Goal: Task Accomplishment & Management: Manage account settings

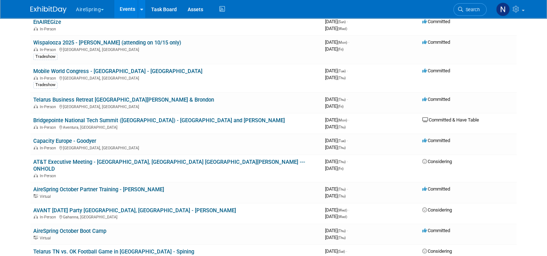
scroll to position [361, 0]
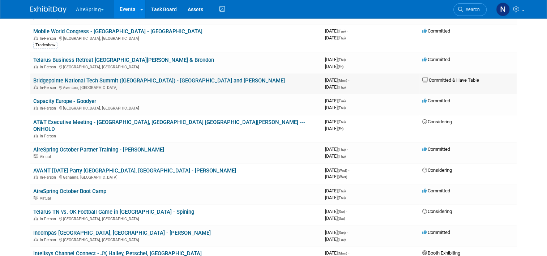
click at [103, 84] on div "In-Person Aventura, FL" at bounding box center [176, 87] width 286 height 6
click at [106, 77] on link "Bridgepointe National Tech Summit ([GEOGRAPHIC_DATA]) - [GEOGRAPHIC_DATA] and […" at bounding box center [159, 80] width 252 height 7
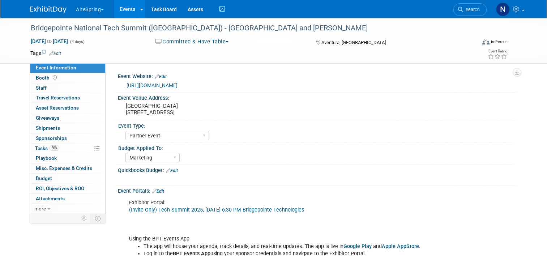
select select "Partner Event"
select select "Marketing"
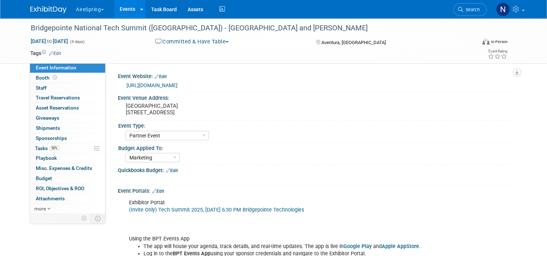
click at [126, 14] on link "Events" at bounding box center [127, 9] width 26 height 18
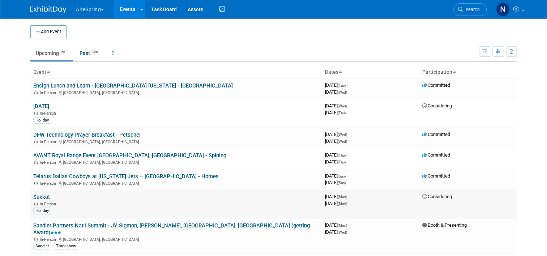
scroll to position [253, 0]
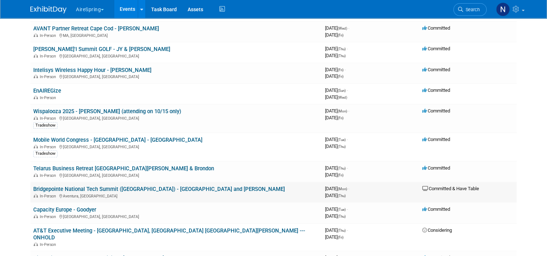
click at [97, 186] on link "Bridgepointe National Tech Summit ([GEOGRAPHIC_DATA]) - [GEOGRAPHIC_DATA] and […" at bounding box center [159, 189] width 252 height 7
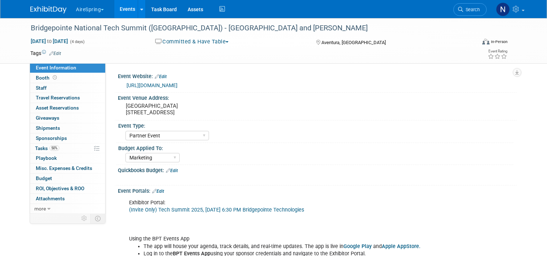
select select "Partner Event"
select select "Marketing"
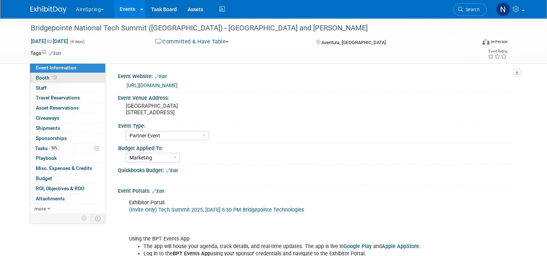
click at [78, 78] on link "Booth" at bounding box center [67, 78] width 75 height 10
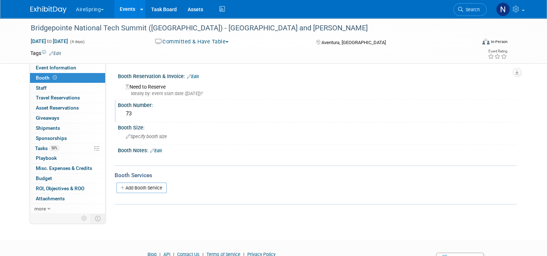
click at [129, 114] on div "73" at bounding box center [317, 113] width 388 height 11
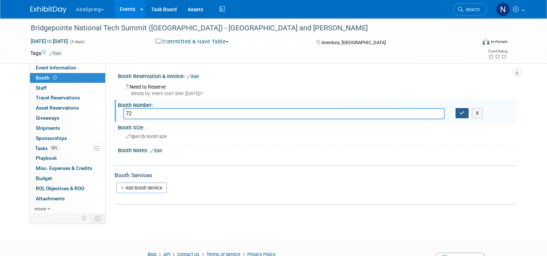
type input "72"
click at [468, 117] on button "button" at bounding box center [461, 113] width 13 height 10
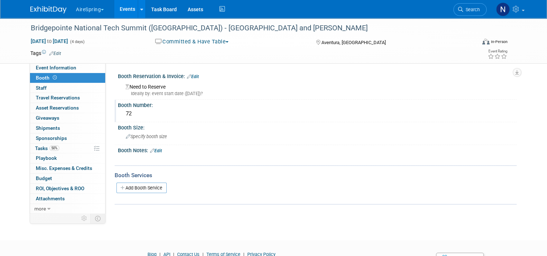
click at [154, 147] on div "Booth Notes: Edit" at bounding box center [317, 149] width 399 height 9
click at [158, 151] on link "Edit" at bounding box center [156, 150] width 12 height 5
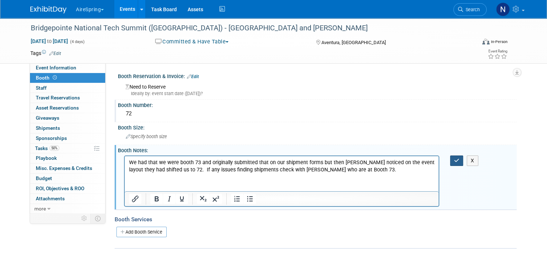
drag, startPoint x: 460, startPoint y: 159, endPoint x: 444, endPoint y: 170, distance: 19.2
click at [459, 159] on icon "button" at bounding box center [456, 160] width 5 height 5
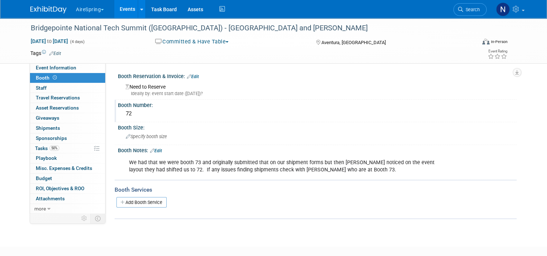
click at [51, 77] on span at bounding box center [54, 77] width 7 height 5
click at [61, 68] on span "Event Information" at bounding box center [56, 68] width 40 height 6
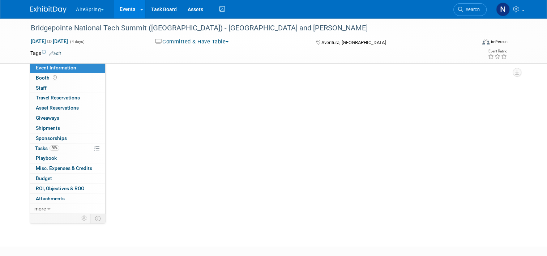
select select "Partner Event"
select select "Marketing"
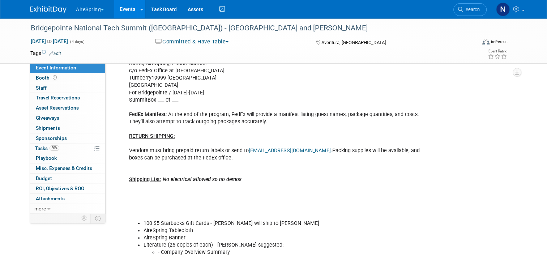
scroll to position [361, 0]
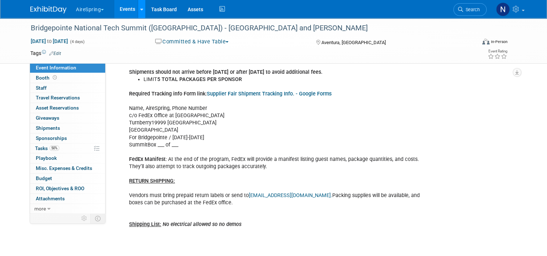
click at [138, 7] on link at bounding box center [142, 9] width 8 height 18
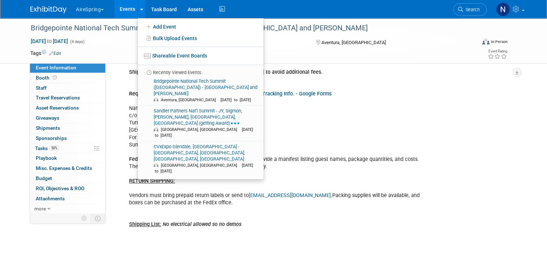
click at [123, 7] on link "Events" at bounding box center [127, 9] width 26 height 18
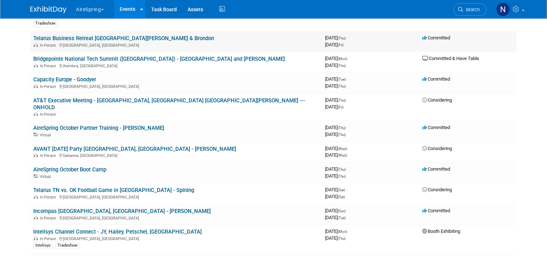
scroll to position [398, 0]
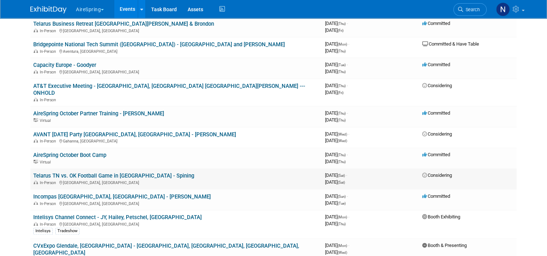
click at [127, 172] on link "Telarus TN vs. OK Football Game in [GEOGRAPHIC_DATA] - Spining" at bounding box center [113, 175] width 161 height 7
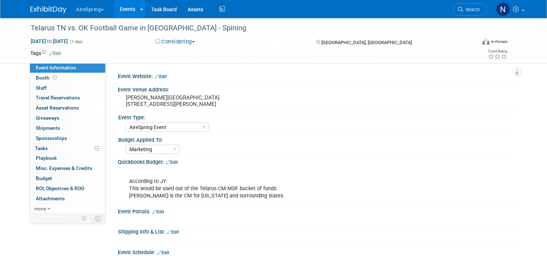
select select "AireSpring Event"
select select "Marketing"
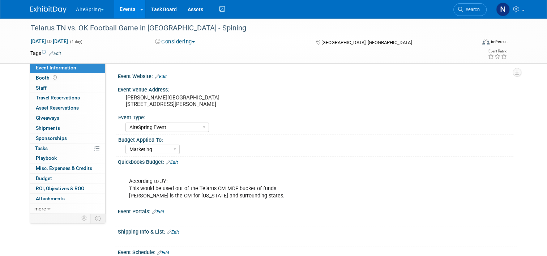
click at [166, 169] on div "According to JY: This would be used out of the Telarus CM MDF bucket of funds. …" at bounding box center [281, 185] width 315 height 36
click at [171, 163] on link "Edit" at bounding box center [172, 162] width 12 height 5
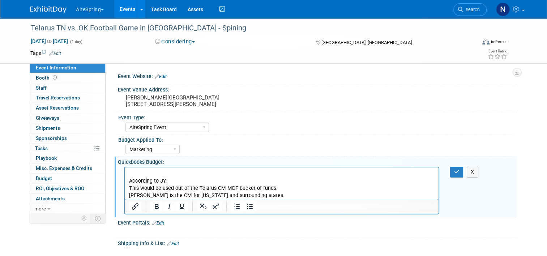
click at [453, 172] on div "X" at bounding box center [461, 172] width 32 height 10
click at [455, 172] on button "button" at bounding box center [456, 172] width 13 height 10
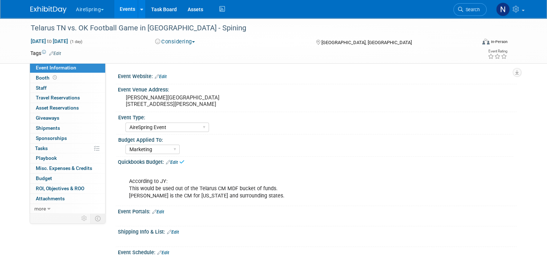
click at [191, 41] on button "Considering" at bounding box center [175, 42] width 45 height 8
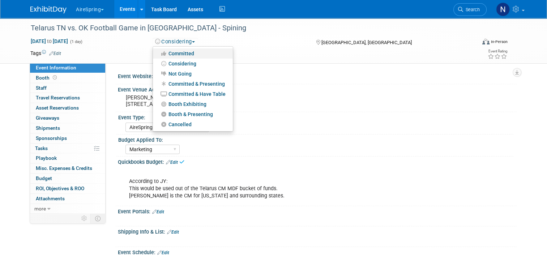
click at [194, 53] on link "Committed" at bounding box center [193, 53] width 80 height 10
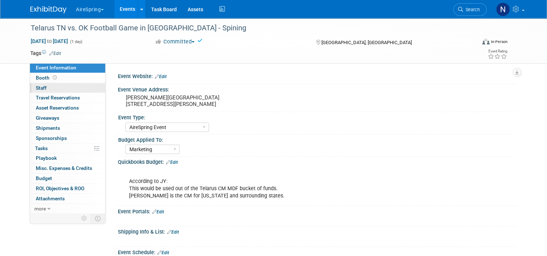
click at [70, 87] on link "0 Staff 0" at bounding box center [67, 88] width 75 height 10
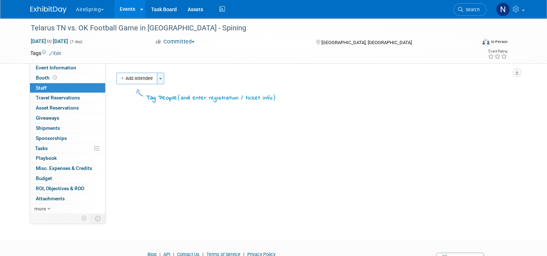
click at [158, 77] on button "Toggle Dropdown" at bounding box center [160, 79] width 7 height 12
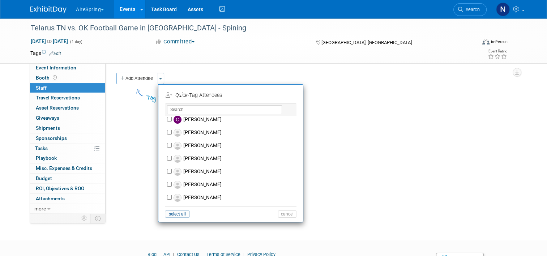
scroll to position [1004, 0]
click at [215, 172] on label "[PERSON_NAME]" at bounding box center [235, 172] width 127 height 13
click at [172, 172] on input "[PERSON_NAME]" at bounding box center [169, 172] width 5 height 5
checkbox input "true"
click at [283, 94] on button "Apply" at bounding box center [285, 95] width 22 height 10
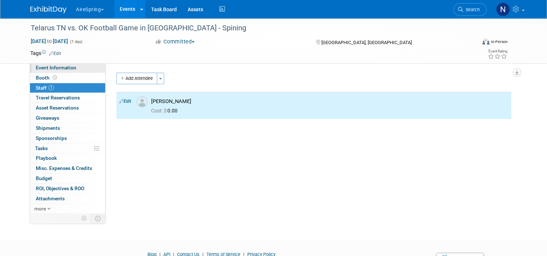
click at [63, 65] on span "Event Information" at bounding box center [56, 68] width 40 height 6
select select "AireSpring Event"
select select "Marketing"
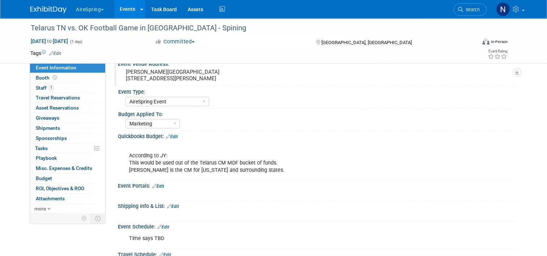
scroll to position [0, 0]
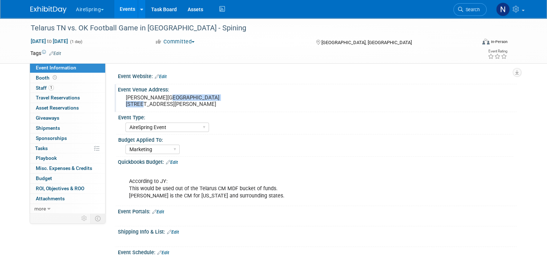
drag, startPoint x: 171, startPoint y: 99, endPoint x: 171, endPoint y: 104, distance: 5.1
click at [171, 104] on pre "Neyland Stadium 1235 Phillip Fulmer Way, Knoxville, TN 37916" at bounding box center [201, 100] width 150 height 13
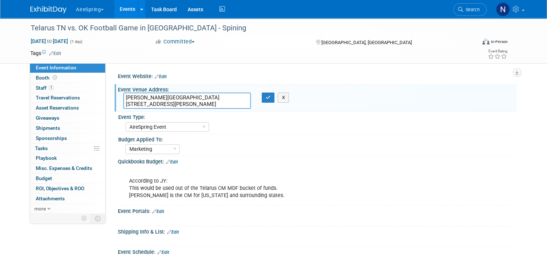
drag, startPoint x: 234, startPoint y: 102, endPoint x: 113, endPoint y: 108, distance: 120.9
click at [118, 108] on div "Neyland Stadium 1235 Phillip Fulmer Way, Knoxville, TN 37916" at bounding box center [187, 101] width 138 height 16
drag, startPoint x: 167, startPoint y: 97, endPoint x: 117, endPoint y: 98, distance: 50.2
click at [118, 98] on div "Neyland Stadium 1235 Phillip Fulmer Way, Knoxville, TN 37916" at bounding box center [187, 101] width 138 height 16
drag, startPoint x: 235, startPoint y: 102, endPoint x: 108, endPoint y: 107, distance: 127.0
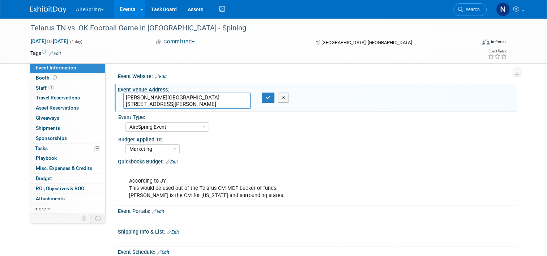
click at [108, 107] on div "Event Website: Edit Event Venue Address: Neyland Stadium 1235 Phillip Fulmer Wa…" at bounding box center [311, 138] width 411 height 150
click at [352, 114] on div "Event Type:" at bounding box center [315, 116] width 395 height 9
click at [267, 98] on icon "button" at bounding box center [268, 97] width 5 height 5
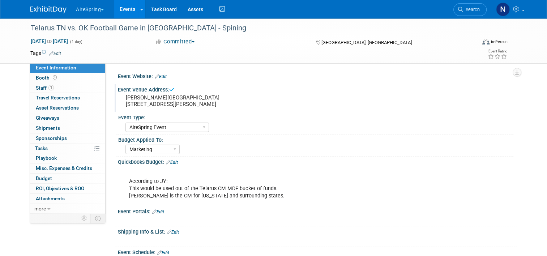
click at [124, 14] on link "Events" at bounding box center [127, 9] width 26 height 18
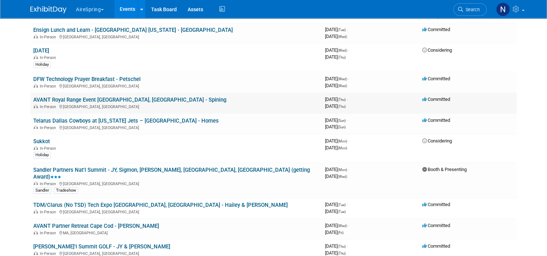
scroll to position [289, 0]
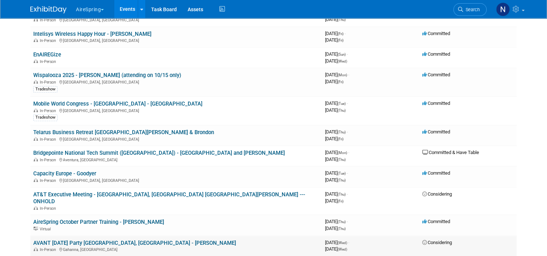
click at [127, 236] on td "AVANT [DATE] Party [GEOGRAPHIC_DATA], [GEOGRAPHIC_DATA] - [PERSON_NAME] In-Pers…" at bounding box center [176, 246] width 292 height 21
click at [128, 240] on link "AVANT [DATE] Party [GEOGRAPHIC_DATA], [GEOGRAPHIC_DATA] - [PERSON_NAME]" at bounding box center [134, 243] width 203 height 7
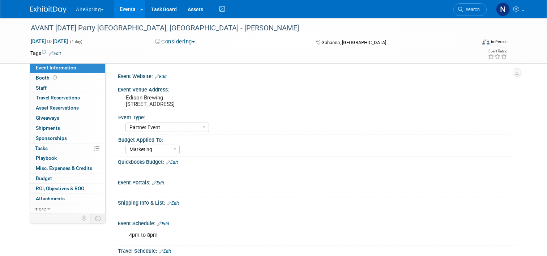
select select "Partner Event"
select select "Marketing"
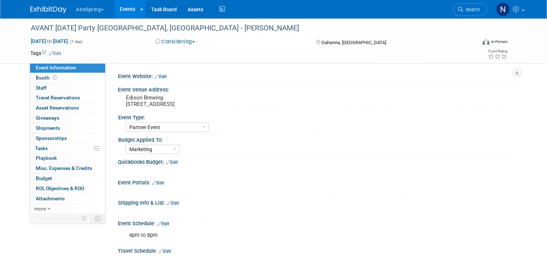
click at [178, 40] on button "Considering" at bounding box center [175, 42] width 45 height 8
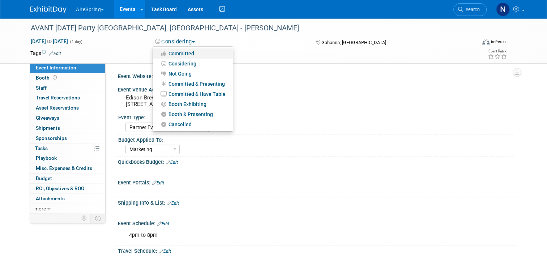
click at [181, 51] on link "Committed" at bounding box center [193, 53] width 80 height 10
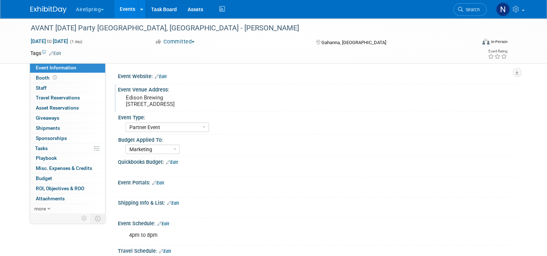
click at [173, 94] on div "Edison Brewing 785 Science Blvd., Gahanna, OH 43230" at bounding box center [200, 101] width 155 height 17
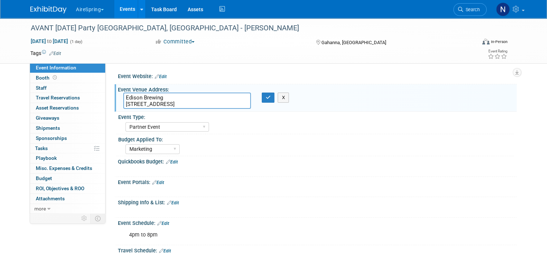
drag, startPoint x: 171, startPoint y: 96, endPoint x: 113, endPoint y: 100, distance: 58.0
click at [115, 100] on div "Event Venue Address: Edison Brewing 785 Science Blvd., Gahanna, OH 43230 Edison…" at bounding box center [316, 98] width 402 height 28
drag, startPoint x: 221, startPoint y: 104, endPoint x: 120, endPoint y: 104, distance: 101.2
click at [123, 104] on textarea "Edison Brewing 785 Science Blvd., Gahanna, OH 43230" at bounding box center [187, 101] width 128 height 16
click at [267, 97] on icon "button" at bounding box center [268, 97] width 5 height 5
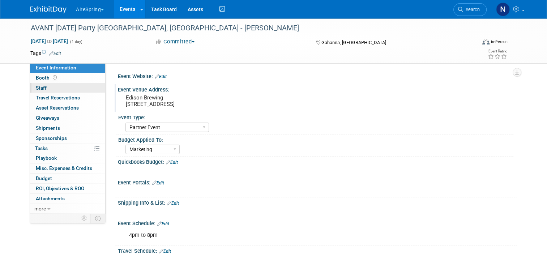
click at [65, 89] on link "0 Staff 0" at bounding box center [67, 88] width 75 height 10
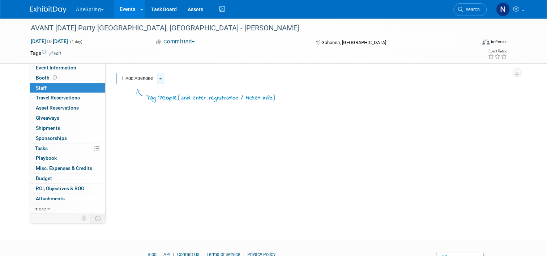
click at [160, 80] on button "Toggle Dropdown" at bounding box center [160, 79] width 7 height 12
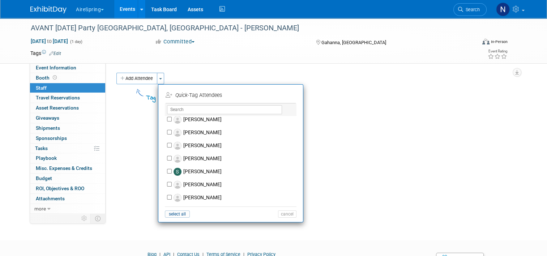
scroll to position [978, 0]
click at [220, 156] on label "Terri O'Leary" at bounding box center [235, 159] width 127 height 13
click at [172, 157] on input "Terri O'Leary" at bounding box center [169, 159] width 5 height 5
checkbox input "true"
click at [280, 91] on button "Apply" at bounding box center [285, 95] width 22 height 10
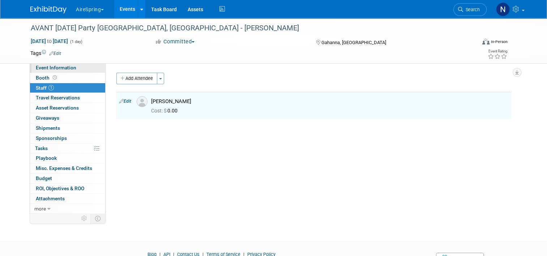
click at [65, 66] on span "Event Information" at bounding box center [56, 68] width 40 height 6
select select "Partner Event"
select select "Marketing"
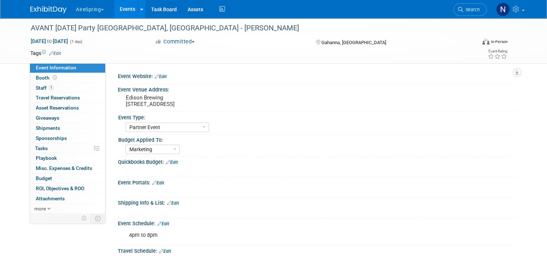
click at [124, 5] on link "Events" at bounding box center [127, 9] width 26 height 18
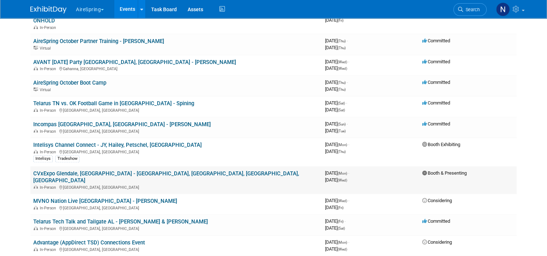
scroll to position [470, 0]
